Goal: Find contact information: Find contact information

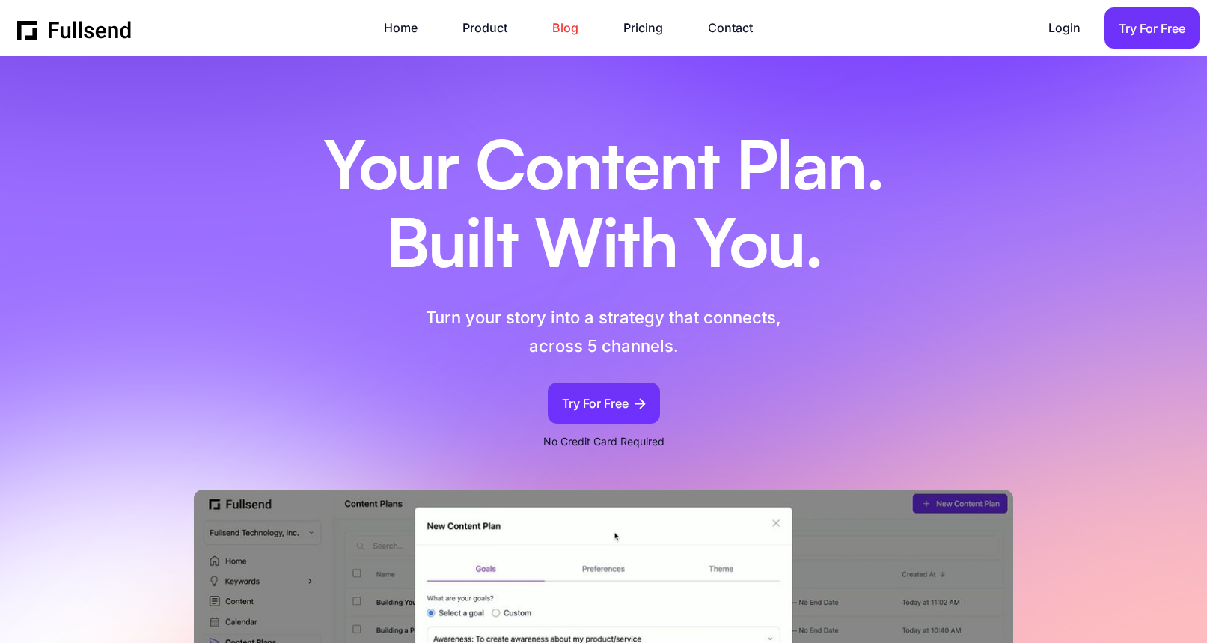
click at [568, 26] on link "Blog" at bounding box center [572, 28] width 41 height 20
click at [731, 23] on link "Contact" at bounding box center [738, 28] width 60 height 20
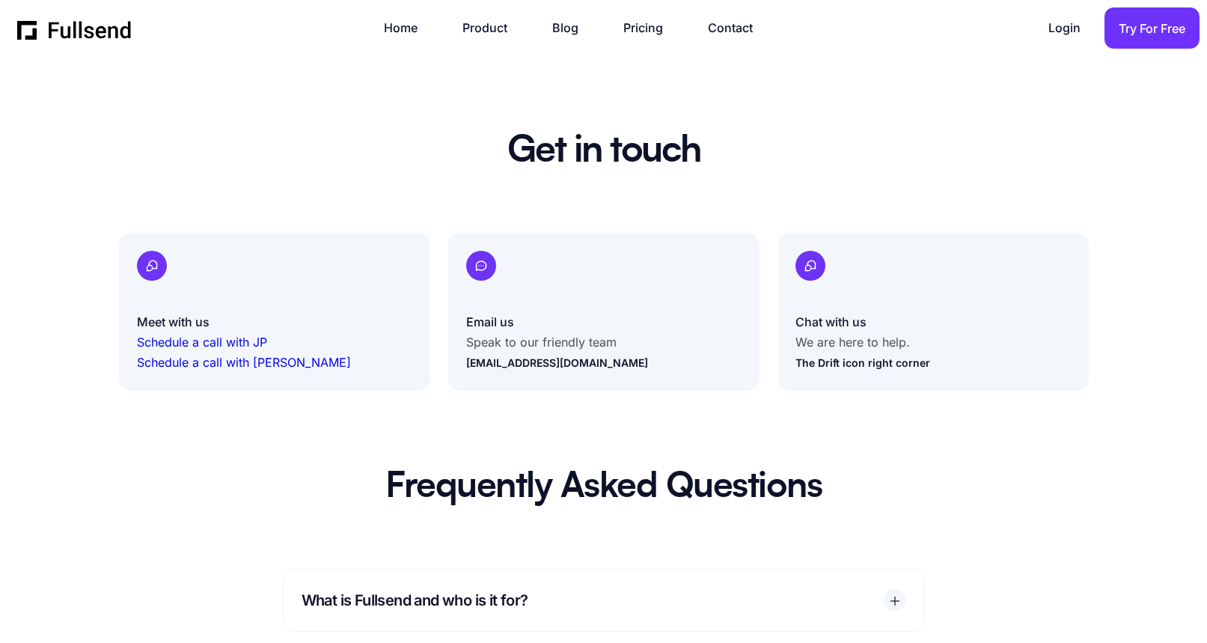
click at [221, 342] on link "Schedule a call with JP" at bounding box center [202, 342] width 130 height 15
